Goal: Navigation & Orientation: Find specific page/section

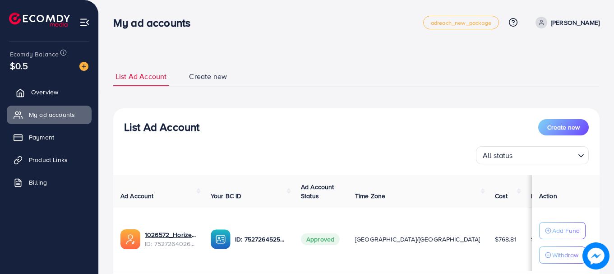
click at [31, 91] on span "Overview" at bounding box center [44, 91] width 27 height 9
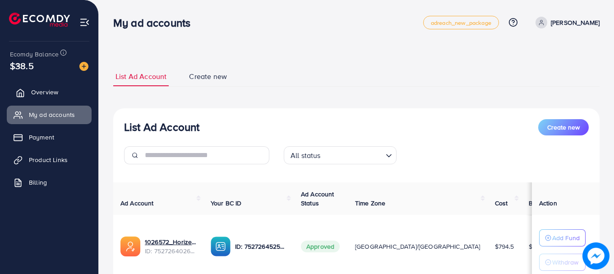
click at [45, 89] on span "Overview" at bounding box center [44, 91] width 27 height 9
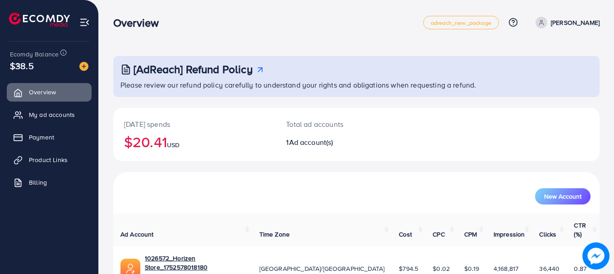
click at [168, 146] on h2 "$20.41 USD" at bounding box center [194, 141] width 140 height 17
click at [151, 140] on h2 "$20.41 USD" at bounding box center [194, 141] width 140 height 17
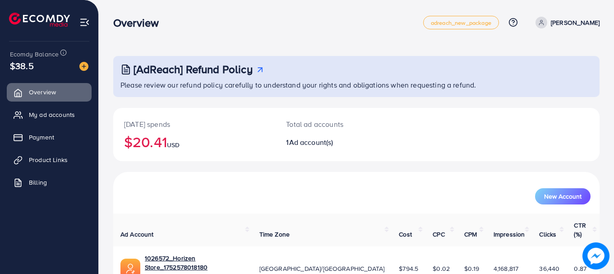
click at [151, 140] on h2 "$20.41 USD" at bounding box center [194, 141] width 140 height 17
click at [164, 140] on h2 "$20.41 USD" at bounding box center [194, 141] width 140 height 17
click at [147, 37] on nav "Overview adreach_new_package Help Center Contact Support Plans and Pricing Term…" at bounding box center [356, 22] width 486 height 32
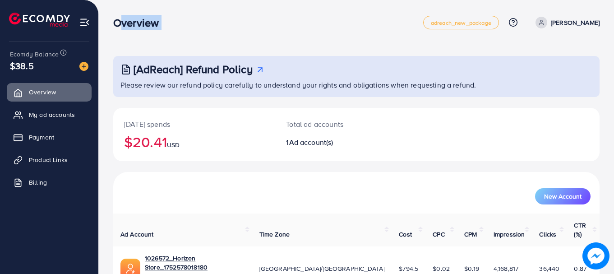
click at [147, 37] on nav "Overview adreach_new_package Help Center Contact Support Plans and Pricing Term…" at bounding box center [356, 22] width 486 height 32
click at [124, 27] on h3 "Overview" at bounding box center [139, 22] width 53 height 13
click at [161, 28] on h3 "Overview" at bounding box center [139, 22] width 53 height 13
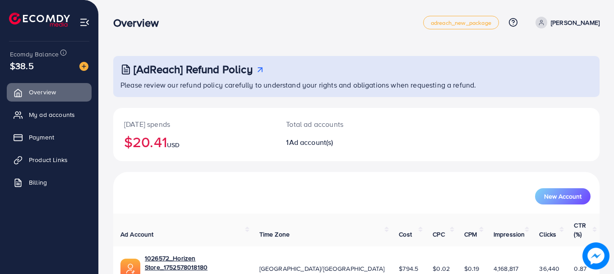
click at [31, 66] on span "$38.5" at bounding box center [22, 65] width 24 height 13
click at [33, 53] on span "Ecomdy Balance" at bounding box center [34, 54] width 49 height 9
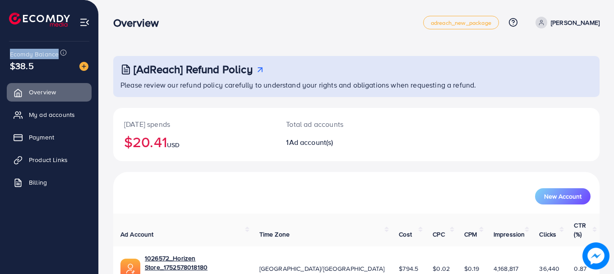
click at [33, 53] on span "Ecomdy Balance" at bounding box center [34, 54] width 49 height 9
click at [151, 27] on h3 "Overview" at bounding box center [139, 22] width 53 height 13
click at [138, 24] on h3 "Overview" at bounding box center [139, 22] width 53 height 13
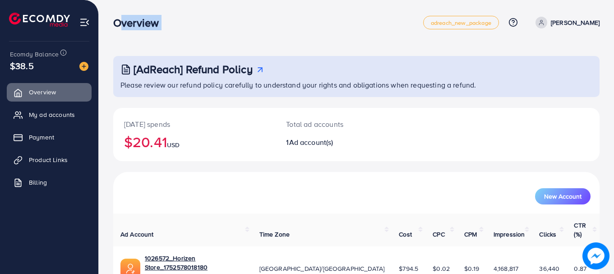
click at [138, 24] on h3 "Overview" at bounding box center [139, 22] width 53 height 13
click at [138, 30] on div "Overview adreach_new_package Help Center Contact Support Plans and Pricing Term…" at bounding box center [356, 22] width 486 height 25
